Goal: Find specific page/section: Find specific page/section

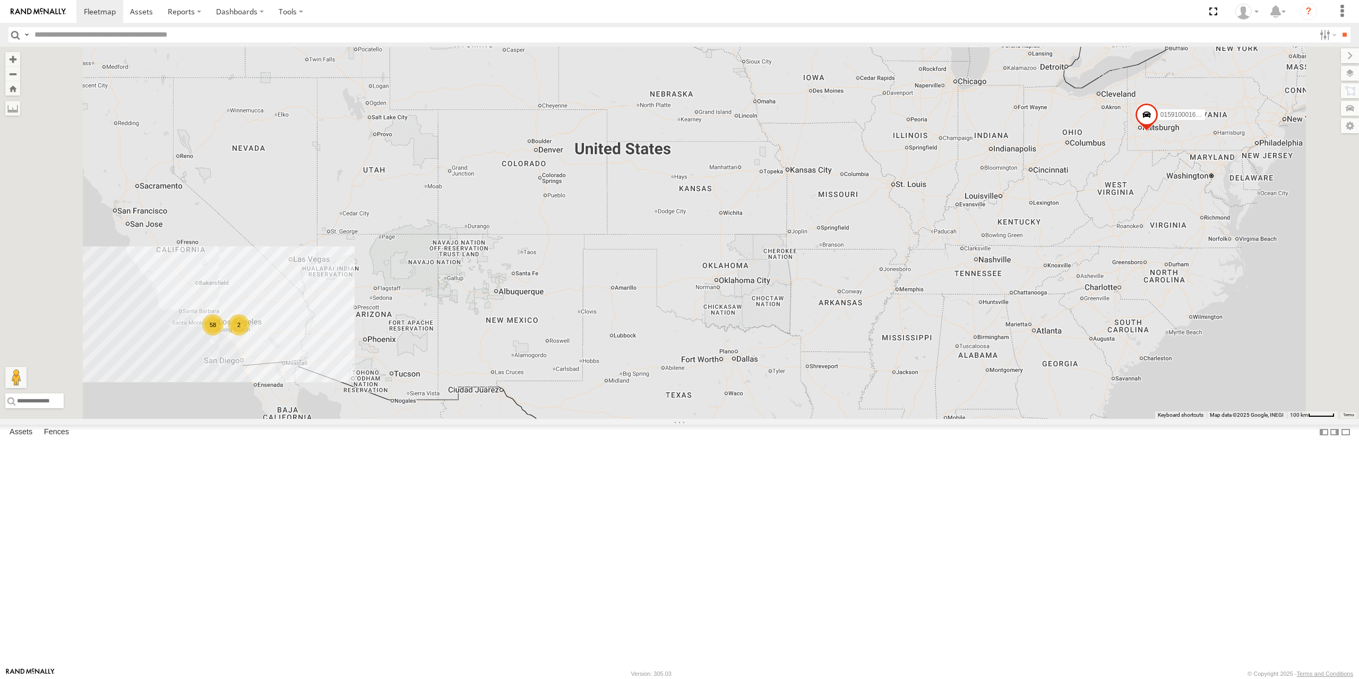
click at [142, 41] on input "text" at bounding box center [672, 34] width 1284 height 15
click at [1338, 27] on input "**" at bounding box center [1344, 34] width 12 height 15
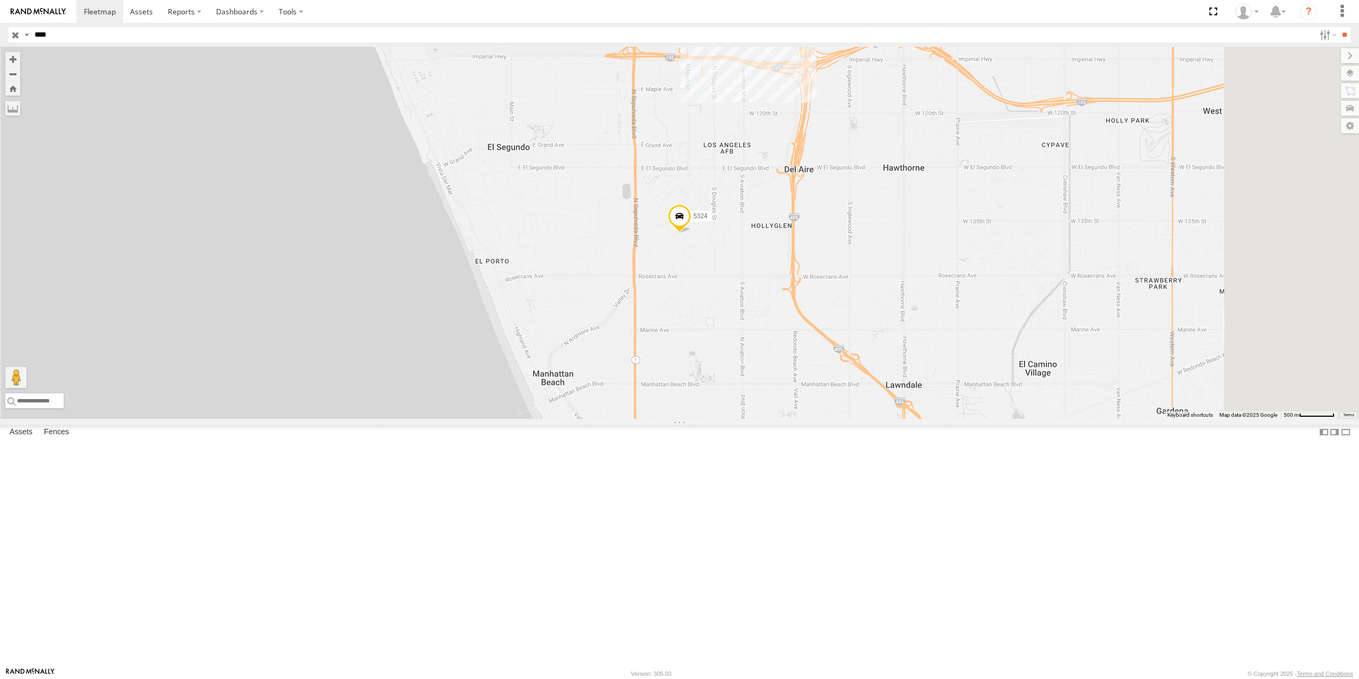
type input "****"
click at [1338, 27] on input "**" at bounding box center [1344, 34] width 12 height 15
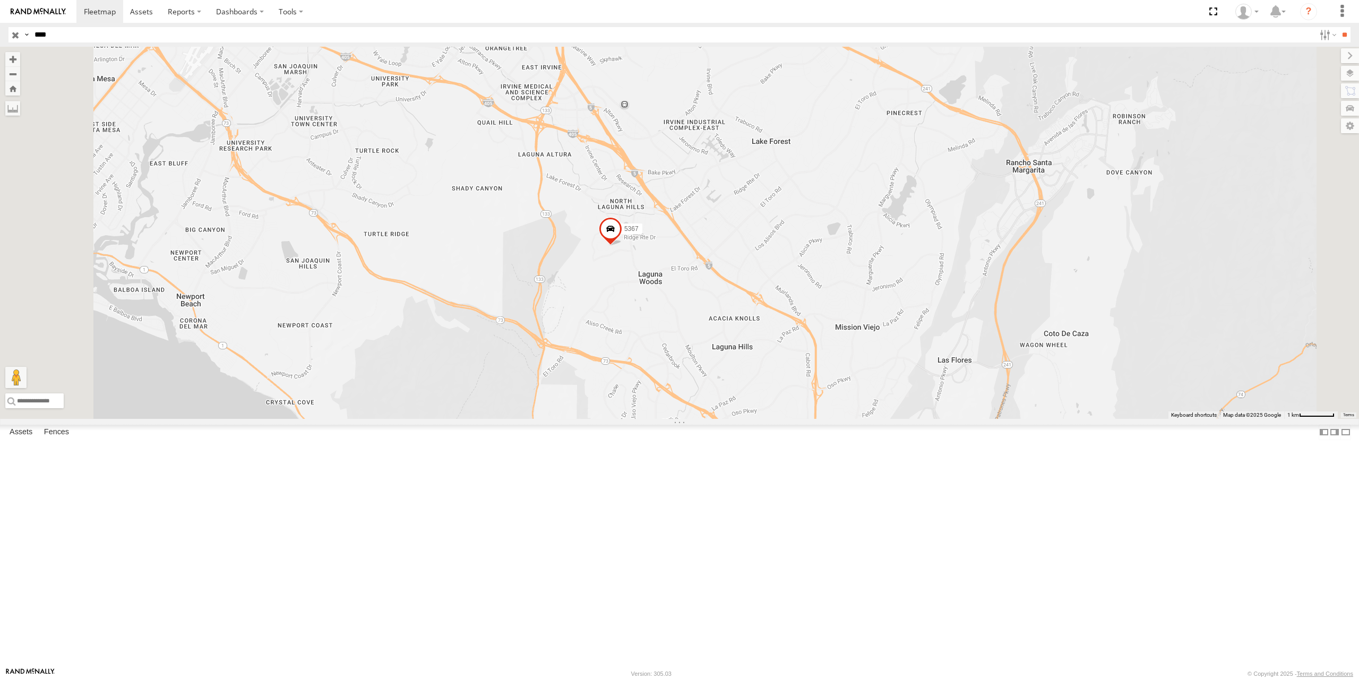
drag, startPoint x: 772, startPoint y: 518, endPoint x: 687, endPoint y: 416, distance: 132.3
click at [690, 404] on div "5367" at bounding box center [679, 233] width 1359 height 372
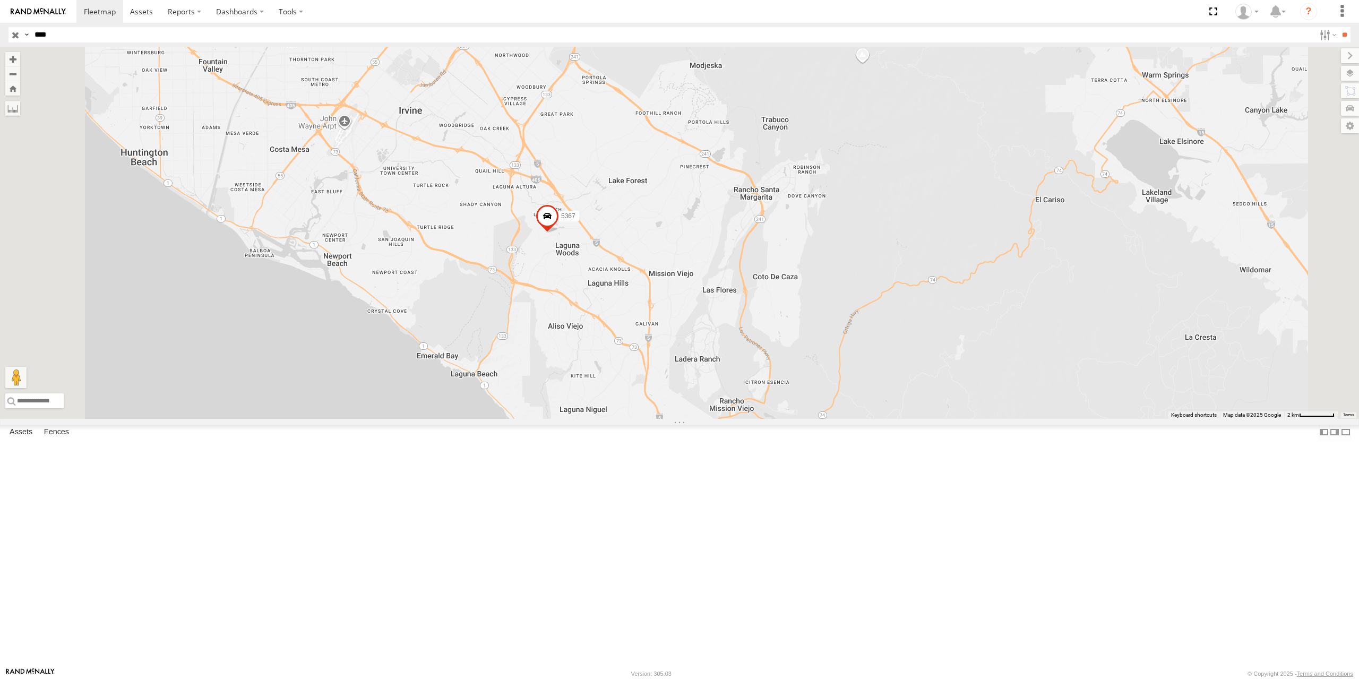
drag, startPoint x: 694, startPoint y: 446, endPoint x: 708, endPoint y: 455, distance: 16.9
click at [708, 419] on div "5367" at bounding box center [679, 233] width 1359 height 372
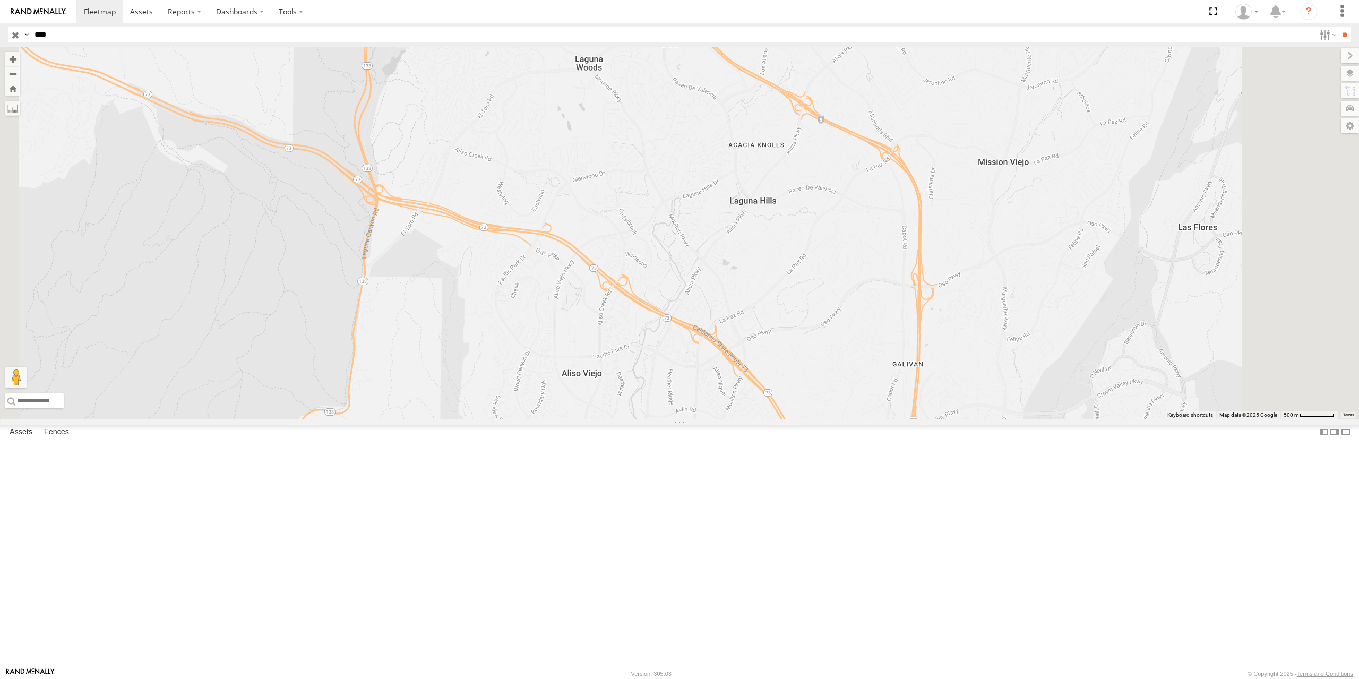
drag, startPoint x: 700, startPoint y: 353, endPoint x: 706, endPoint y: 454, distance: 101.0
click at [706, 419] on div "5367" at bounding box center [679, 233] width 1359 height 372
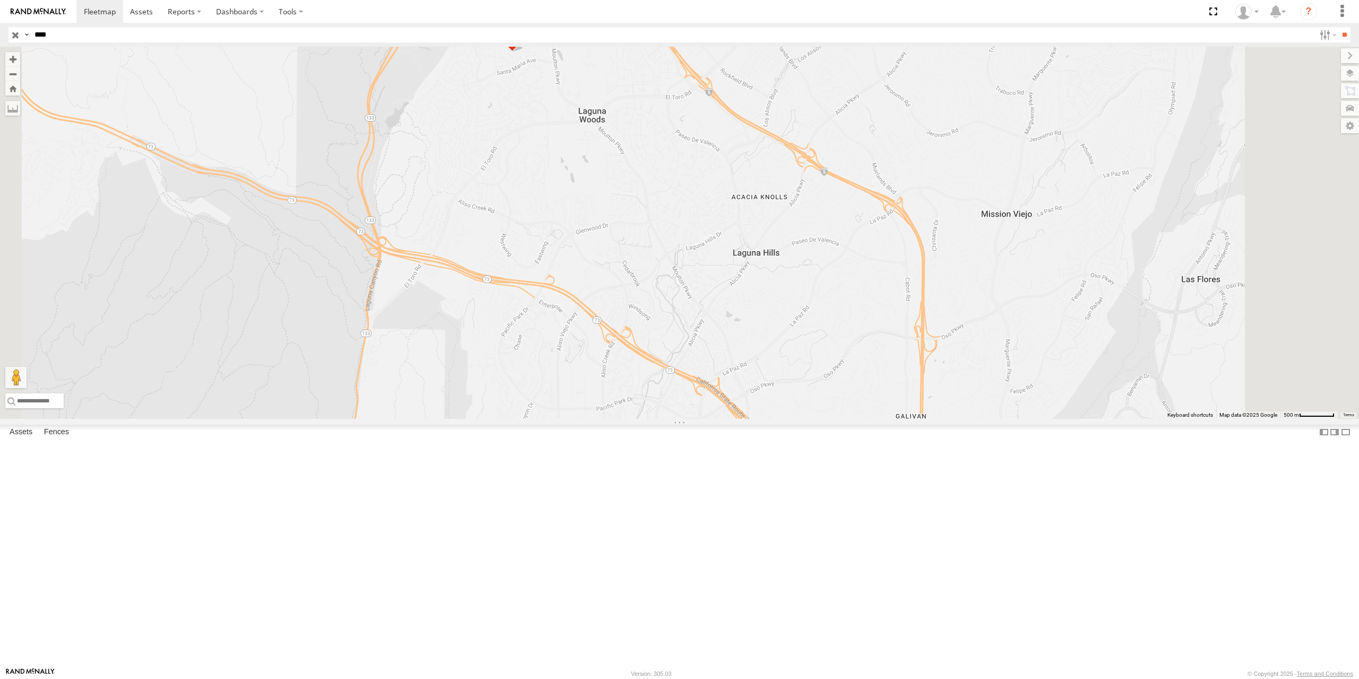
click at [524, 51] on span at bounding box center [511, 37] width 23 height 29
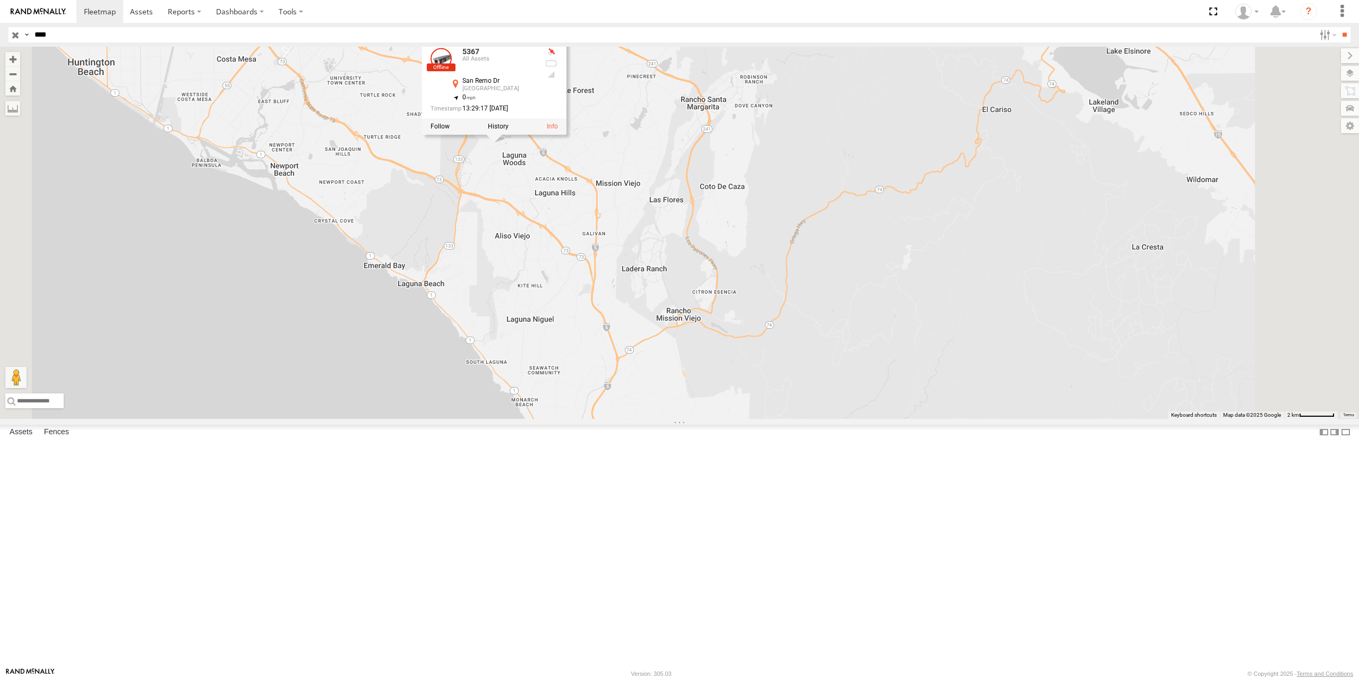
click at [13, 35] on input "button" at bounding box center [15, 34] width 14 height 15
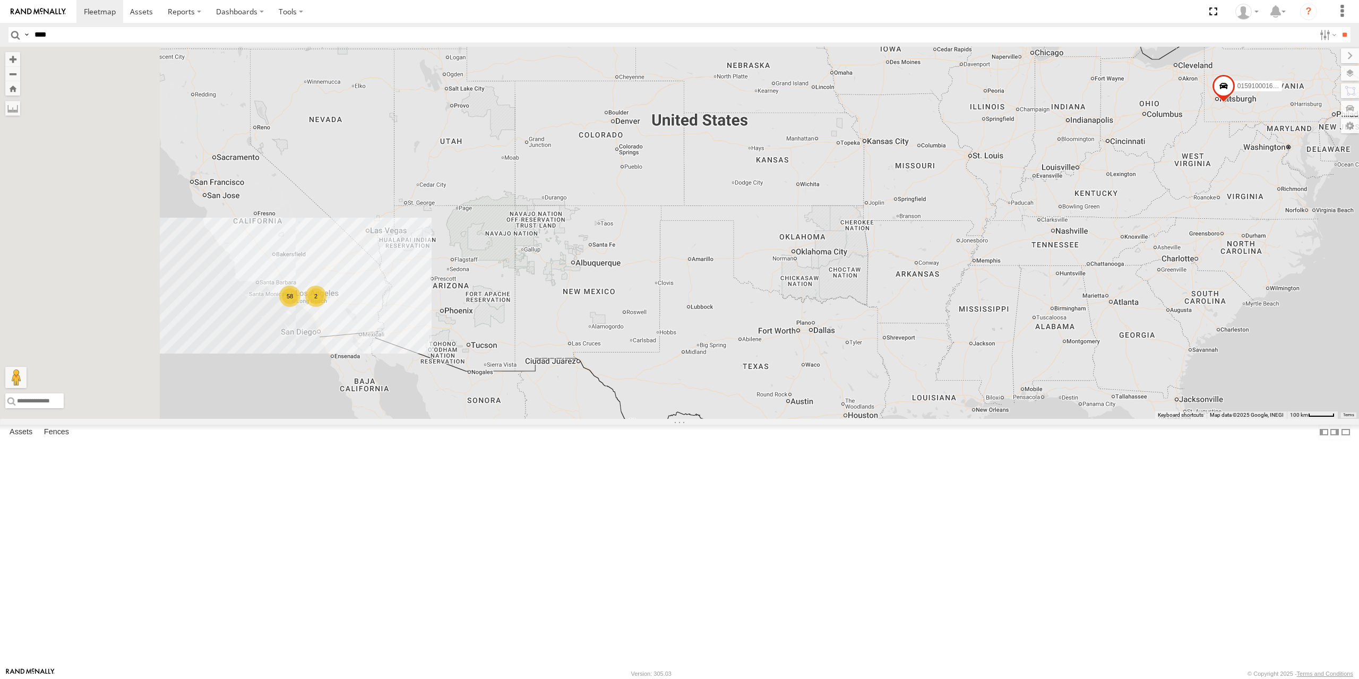
drag, startPoint x: 466, startPoint y: 382, endPoint x: 569, endPoint y: 343, distance: 109.5
click at [569, 343] on div "58 2 015910001673808" at bounding box center [679, 233] width 1359 height 372
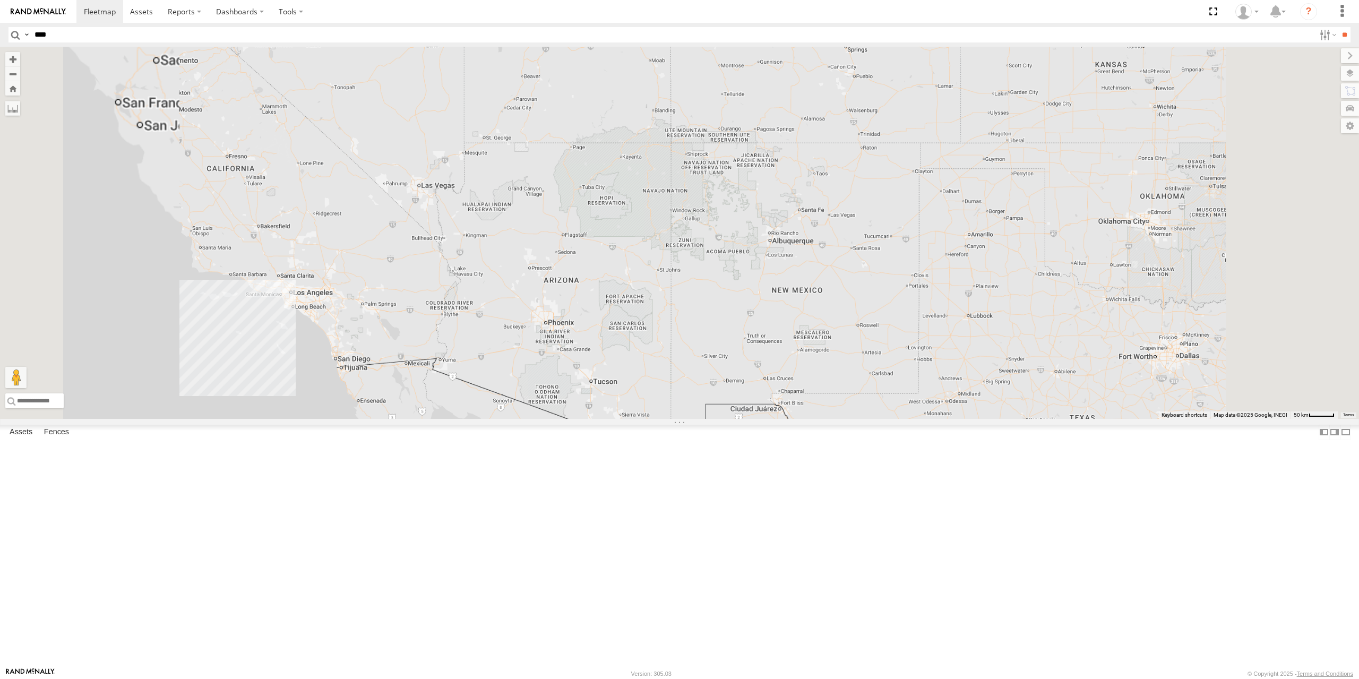
drag, startPoint x: 541, startPoint y: 393, endPoint x: 682, endPoint y: 313, distance: 162.1
click at [680, 315] on div "015910001673808" at bounding box center [679, 233] width 1359 height 372
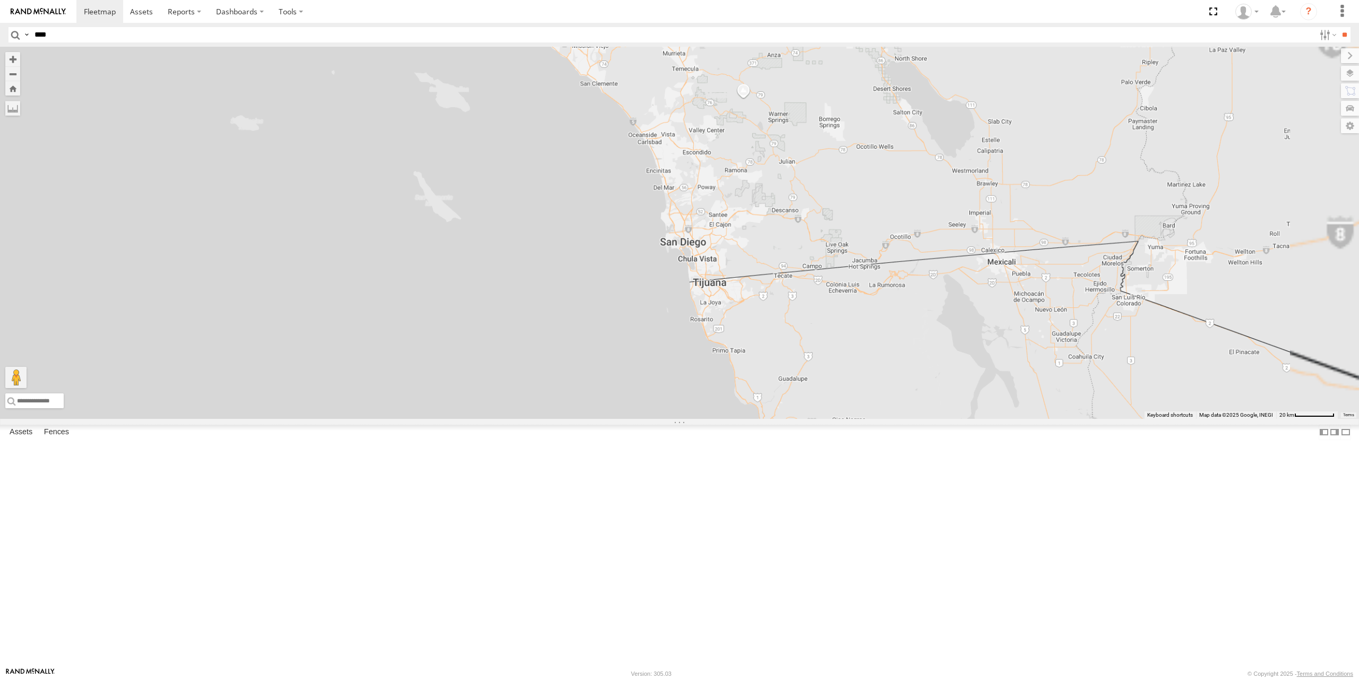
drag, startPoint x: 660, startPoint y: 340, endPoint x: 654, endPoint y: 540, distance: 200.7
click at [654, 419] on div "015910001673808" at bounding box center [679, 233] width 1359 height 372
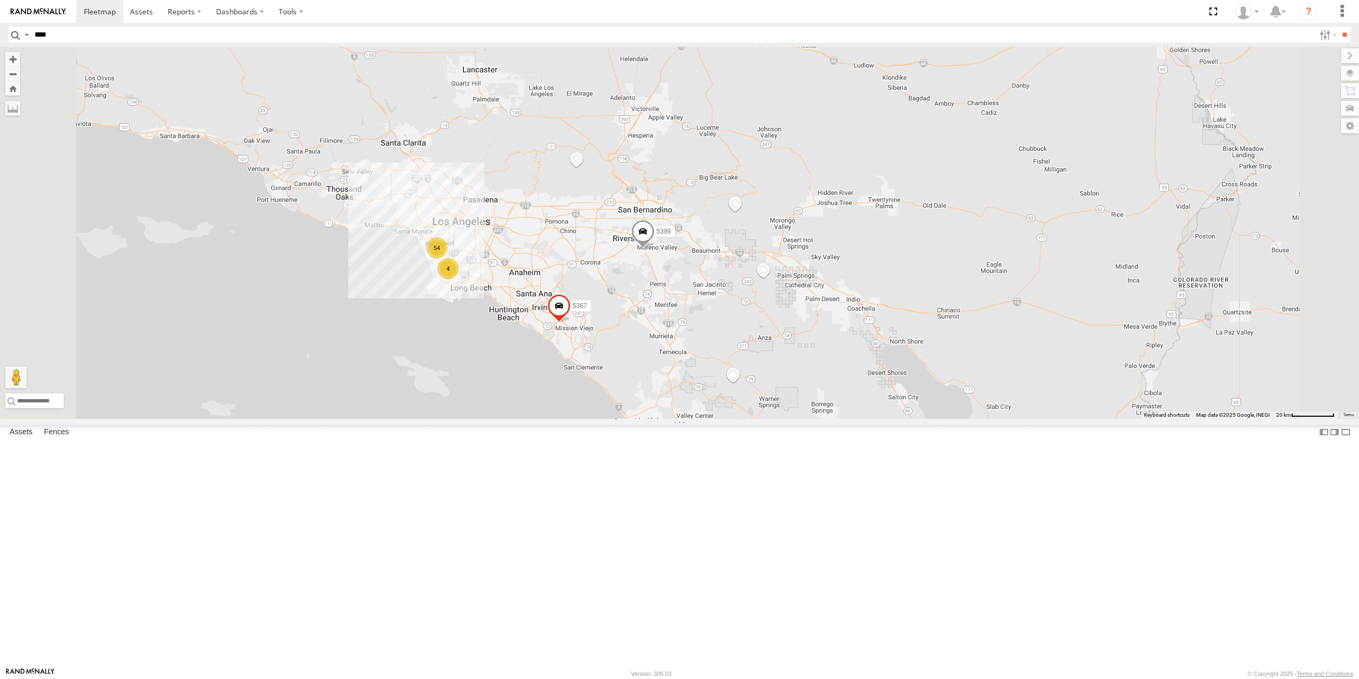
drag, startPoint x: 658, startPoint y: 531, endPoint x: 653, endPoint y: 508, distance: 22.7
click at [658, 419] on div "015910001673808 54 5399 4 5367" at bounding box center [679, 233] width 1359 height 372
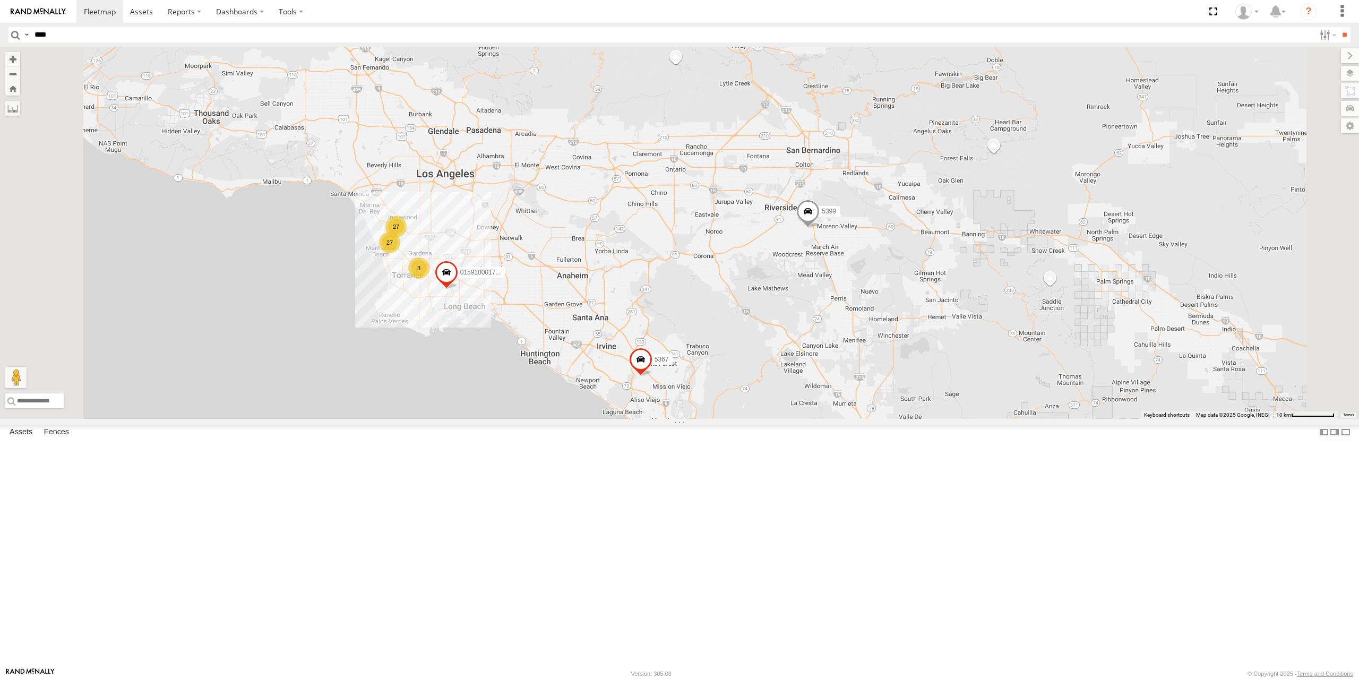
drag, startPoint x: 623, startPoint y: 438, endPoint x: 656, endPoint y: 539, distance: 106.2
click at [656, 419] on div "015910001673808 5399 5367 27 27 3 015910001705881" at bounding box center [679, 233] width 1359 height 372
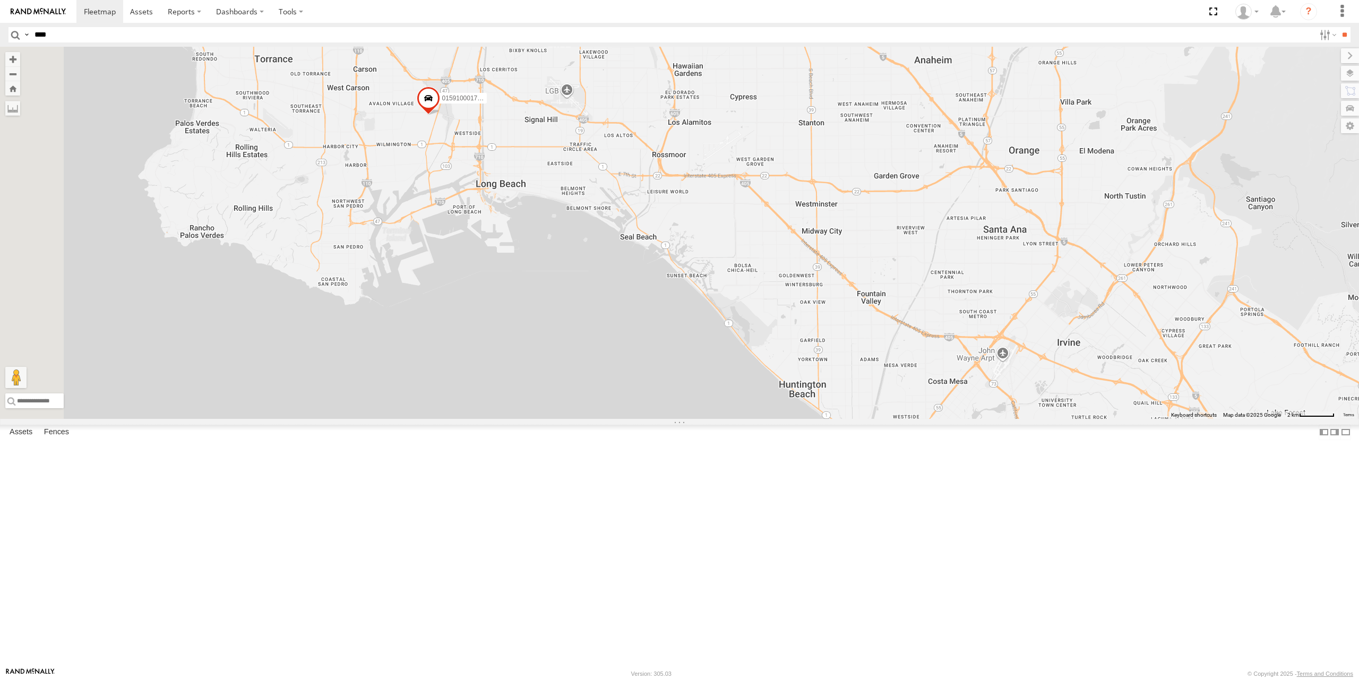
drag, startPoint x: 620, startPoint y: 530, endPoint x: 800, endPoint y: 658, distance: 220.3
click at [800, 419] on div "015910001673808 5399 5367 015910001705881" at bounding box center [679, 233] width 1359 height 372
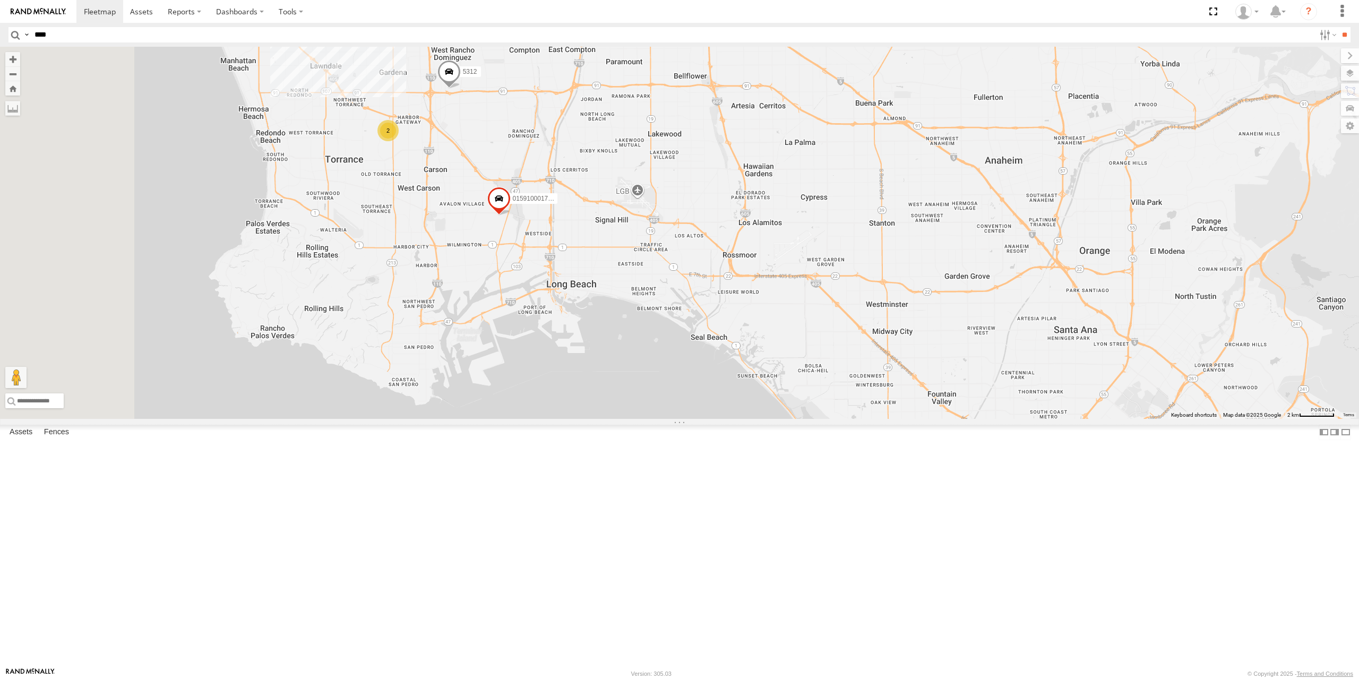
drag, startPoint x: 729, startPoint y: 601, endPoint x: 785, endPoint y: 659, distance: 81.1
click at [785, 419] on div "015910001673808 5399 5367 015910001705881 27 2 5312" at bounding box center [679, 233] width 1359 height 372
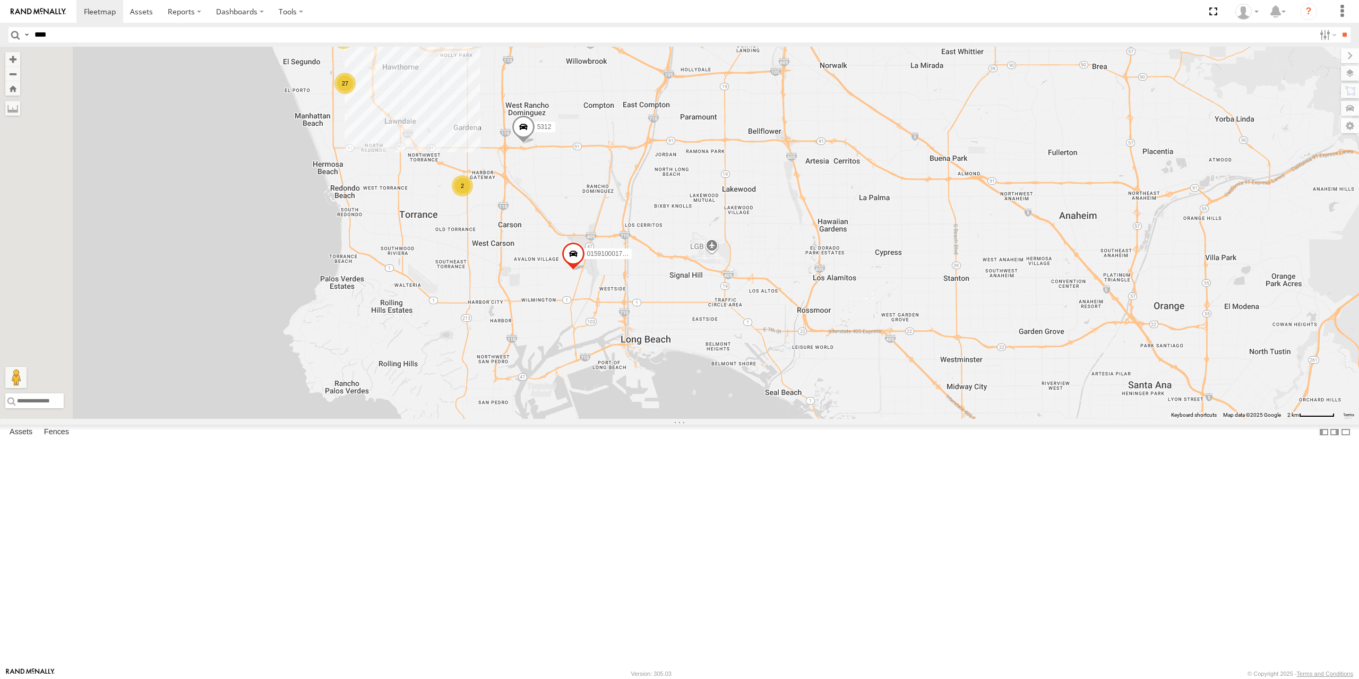
drag, startPoint x: 695, startPoint y: 550, endPoint x: 773, endPoint y: 608, distance: 96.8
click at [773, 419] on div "015910001673808 5399 5367 015910001705881 27 2 5312 18 5 4" at bounding box center [679, 233] width 1359 height 372
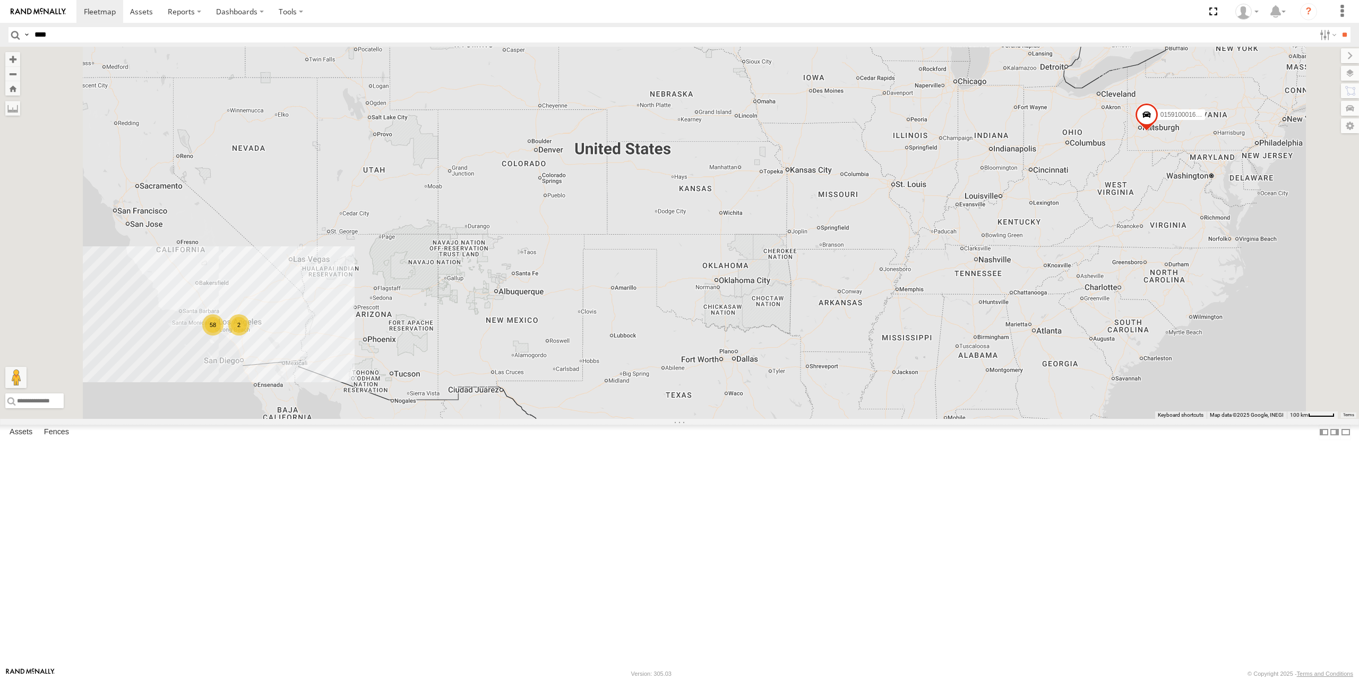
click at [94, 35] on input "****" at bounding box center [672, 34] width 1284 height 15
type input "*"
type input "****"
click at [1338, 27] on input "**" at bounding box center [1344, 34] width 12 height 15
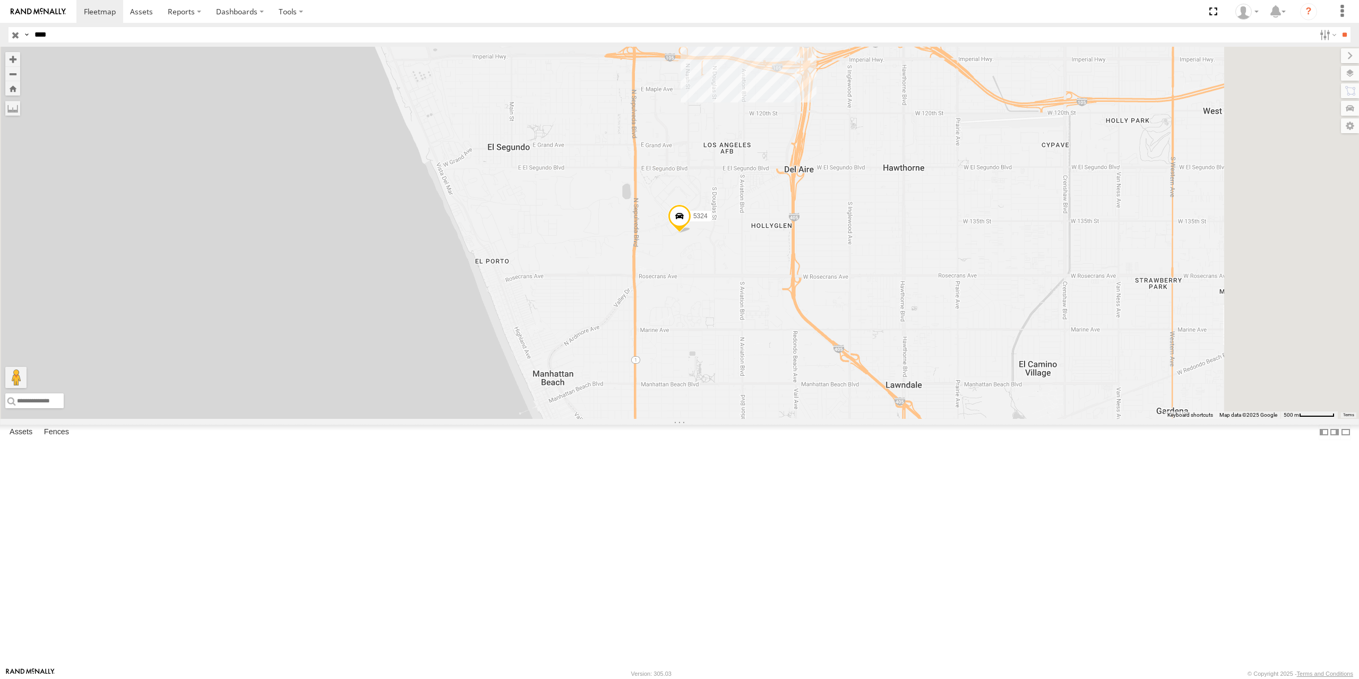
click at [13, 32] on input "button" at bounding box center [15, 34] width 14 height 15
